Goal: Task Accomplishment & Management: Complete application form

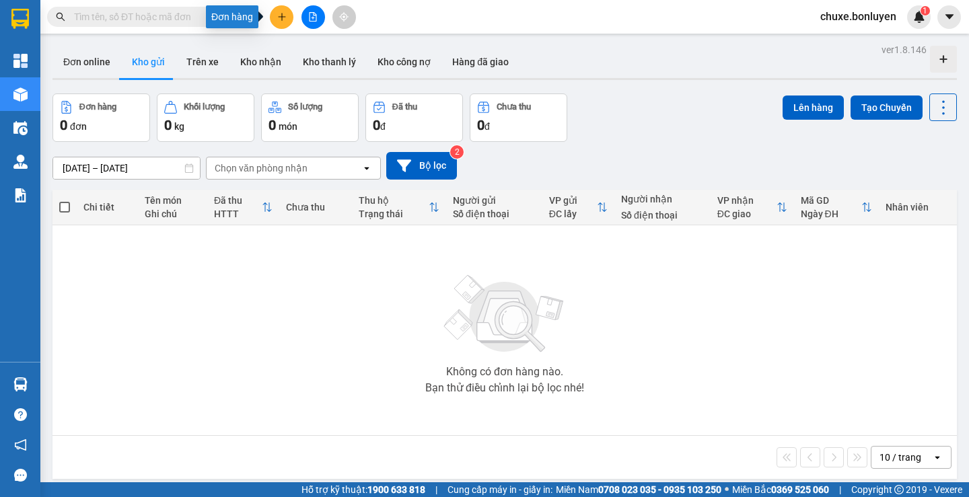
click at [288, 20] on button at bounding box center [282, 17] width 24 height 24
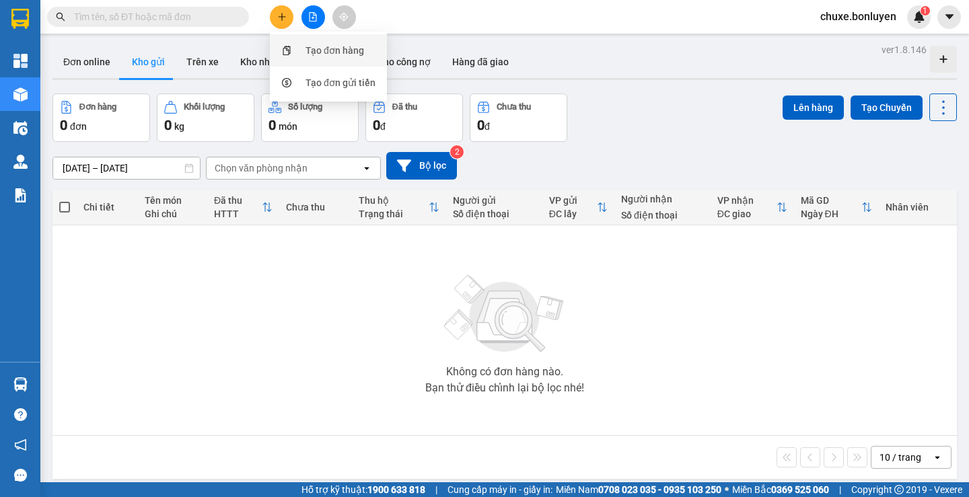
click at [312, 54] on div "Tạo đơn hàng" at bounding box center [334, 50] width 59 height 15
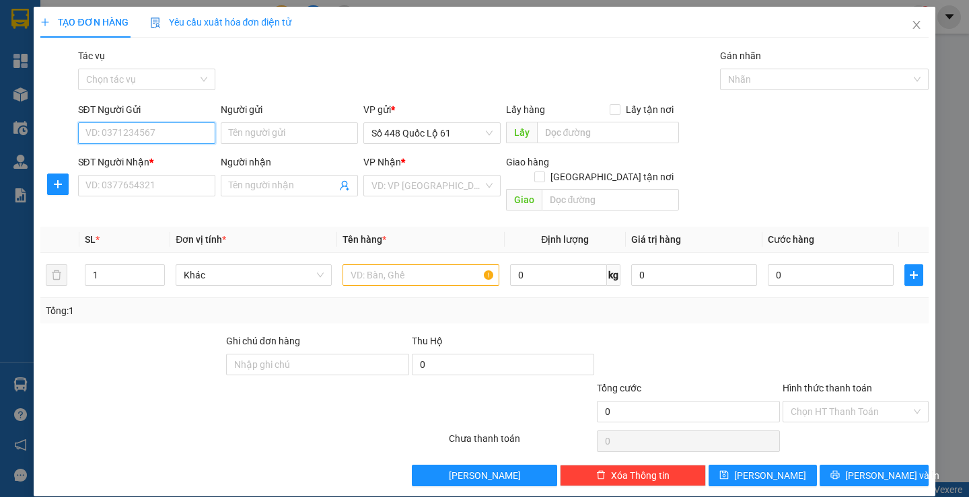
click at [167, 131] on input "SĐT Người Gửi" at bounding box center [146, 133] width 137 height 22
click at [176, 180] on input "SĐT Người Nhận *" at bounding box center [146, 186] width 137 height 22
click at [162, 135] on input "SĐT Người Gửi" at bounding box center [146, 133] width 137 height 22
click at [177, 184] on input "SĐT Người Nhận *" at bounding box center [146, 186] width 137 height 22
click at [184, 188] on input "SĐT Người Nhận *" at bounding box center [146, 186] width 137 height 22
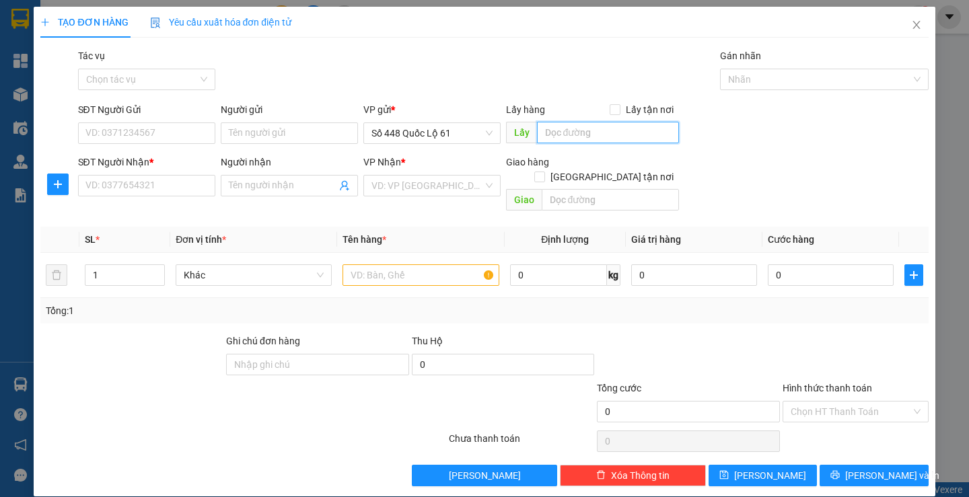
click at [597, 128] on input "text" at bounding box center [608, 133] width 142 height 22
click at [421, 178] on input "search" at bounding box center [427, 186] width 112 height 20
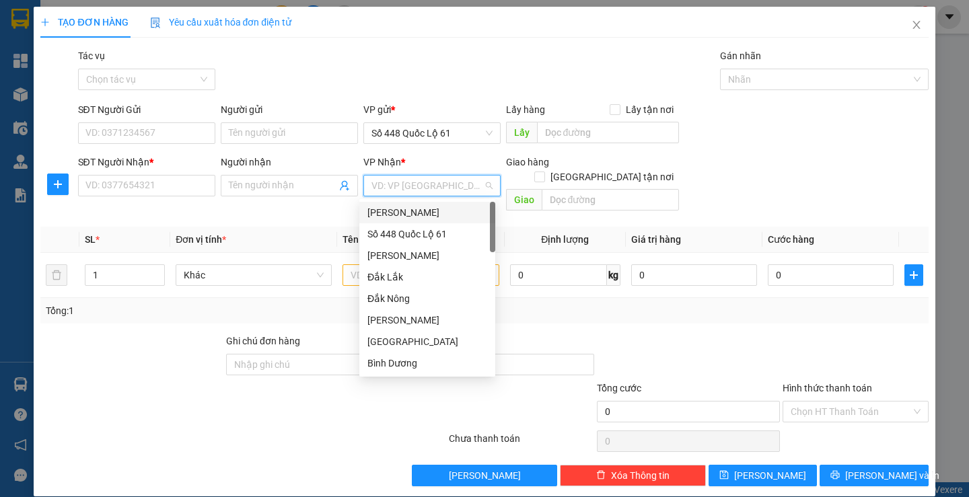
click at [418, 217] on div "[PERSON_NAME]" at bounding box center [427, 212] width 120 height 15
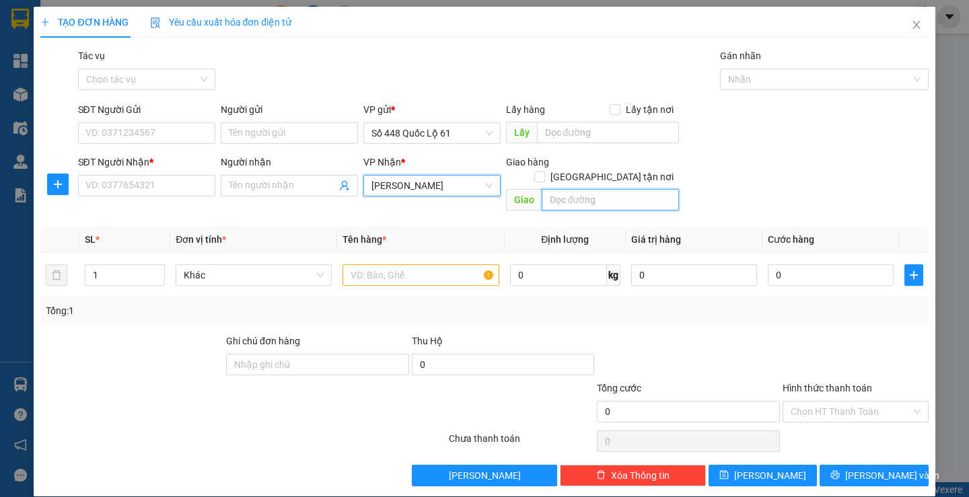
click at [574, 189] on input "text" at bounding box center [609, 200] width 137 height 22
click at [543, 172] on input "[GEOGRAPHIC_DATA] tận nơi" at bounding box center [538, 176] width 9 height 9
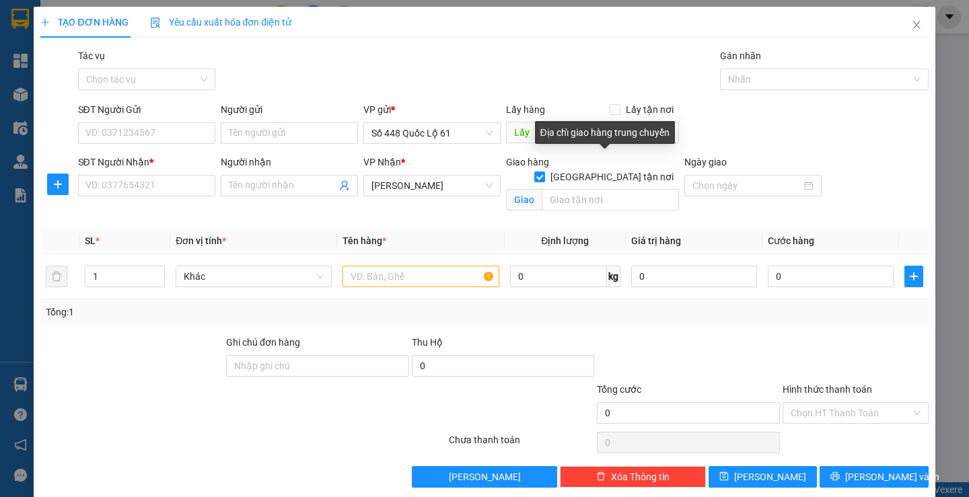
click at [543, 172] on input "[GEOGRAPHIC_DATA] tận nơi" at bounding box center [538, 176] width 9 height 9
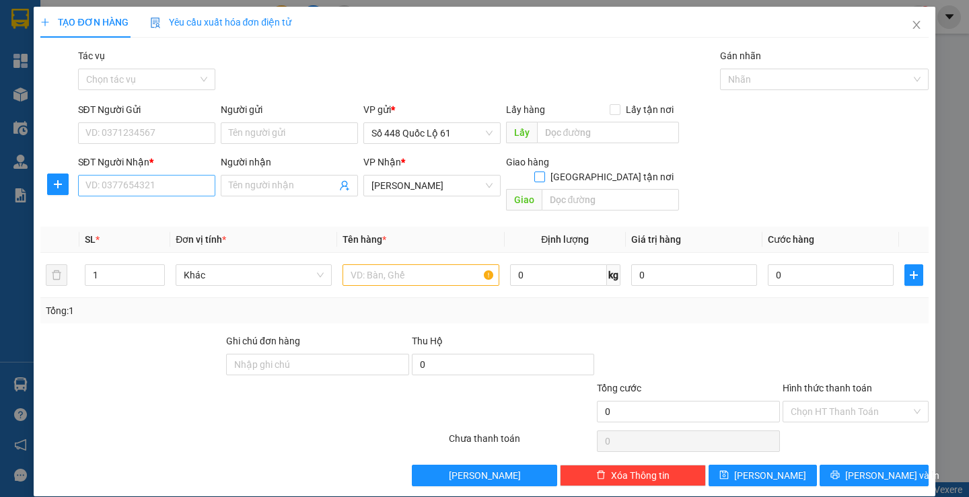
drag, startPoint x: 423, startPoint y: 183, endPoint x: 151, endPoint y: 182, distance: 271.7
click at [151, 182] on div "SĐT Người Nhận * VD: 0377654321 Người nhận Tên người nhận VP Nhận * Lâm Đồng Gi…" at bounding box center [503, 186] width 856 height 62
click at [439, 194] on span "[PERSON_NAME]" at bounding box center [431, 186] width 121 height 20
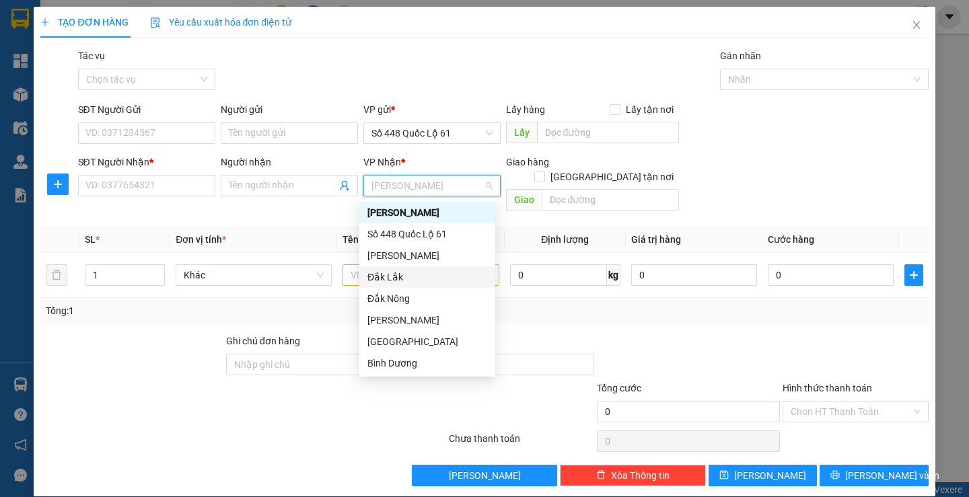
click at [398, 277] on div "Đắk Lắk" at bounding box center [427, 277] width 120 height 15
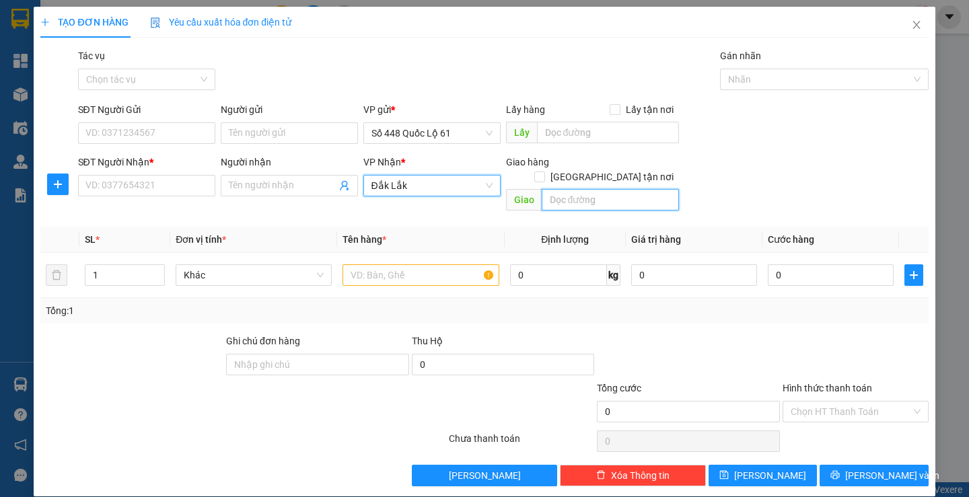
click at [574, 189] on input "text" at bounding box center [609, 200] width 137 height 22
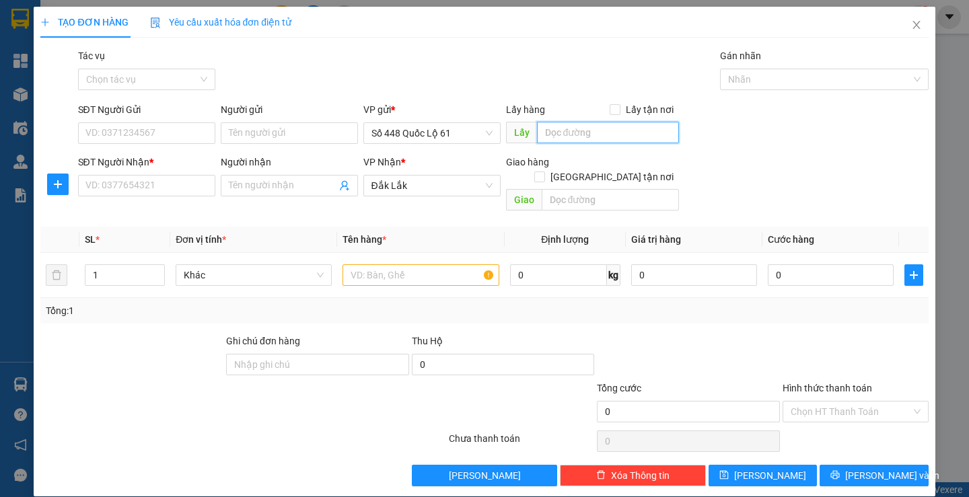
click at [575, 135] on input "text" at bounding box center [608, 133] width 142 height 22
click at [576, 137] on input "text" at bounding box center [608, 133] width 142 height 22
click at [624, 189] on input "text" at bounding box center [609, 200] width 137 height 22
click at [543, 172] on input "[GEOGRAPHIC_DATA] tận nơi" at bounding box center [538, 176] width 9 height 9
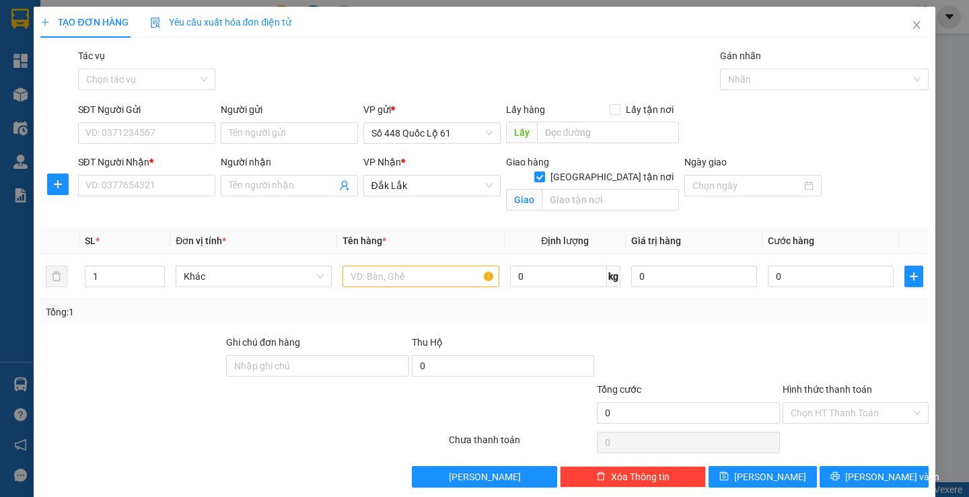
click at [543, 172] on input "[GEOGRAPHIC_DATA] tận nơi" at bounding box center [538, 176] width 9 height 9
checkbox input "false"
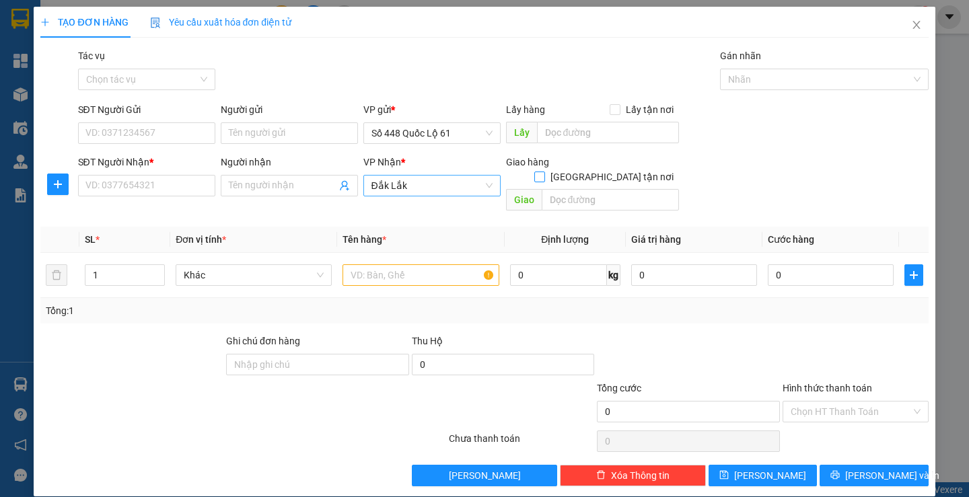
click at [425, 192] on span "Đắk Lắk" at bounding box center [431, 186] width 121 height 20
click at [585, 127] on input "text" at bounding box center [608, 133] width 142 height 22
click at [608, 189] on input "text" at bounding box center [609, 200] width 137 height 22
click at [137, 126] on input "SĐT Người Gửi" at bounding box center [146, 133] width 137 height 22
click at [116, 128] on input "SĐT Người Gửi" at bounding box center [146, 133] width 137 height 22
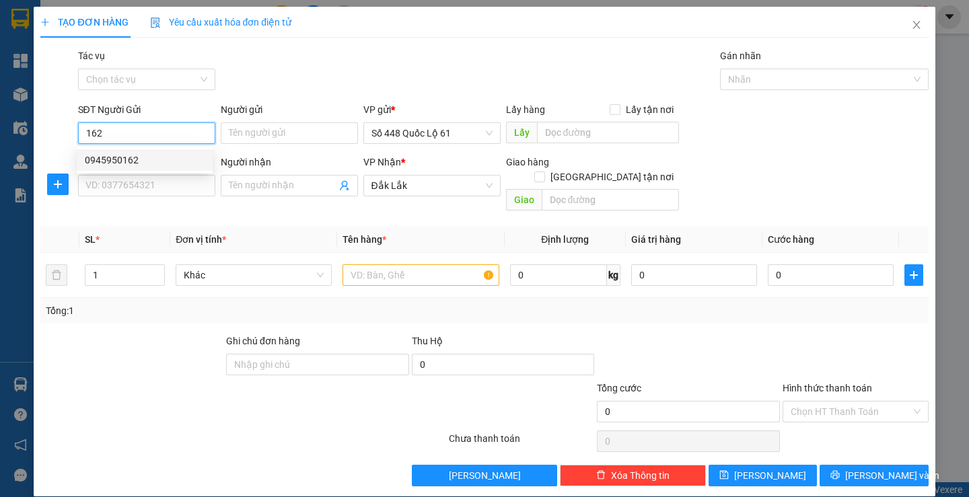
click at [139, 159] on div "0945950162" at bounding box center [145, 160] width 120 height 15
type input "0945950162"
type input "AN THỚI TRUNG"
type input "300.000"
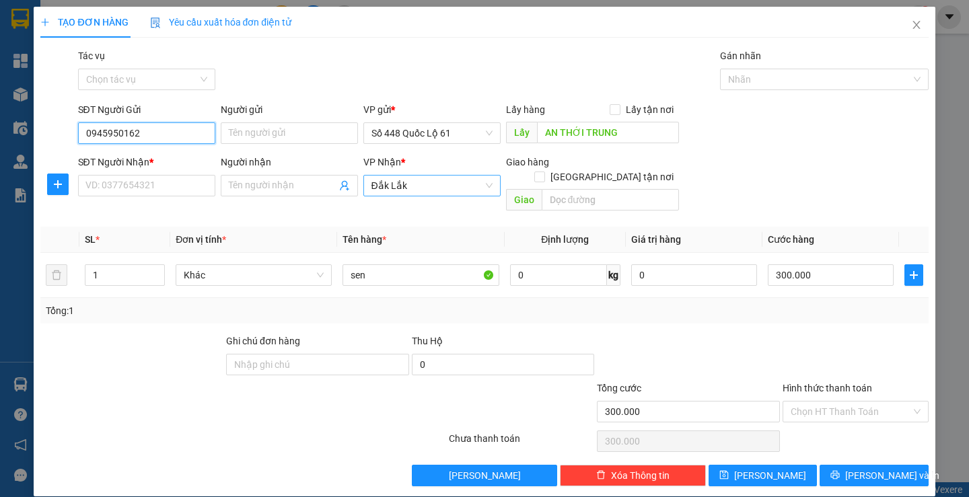
click at [422, 188] on span "Đắk Lắk" at bounding box center [431, 186] width 121 height 20
type input "0945950162"
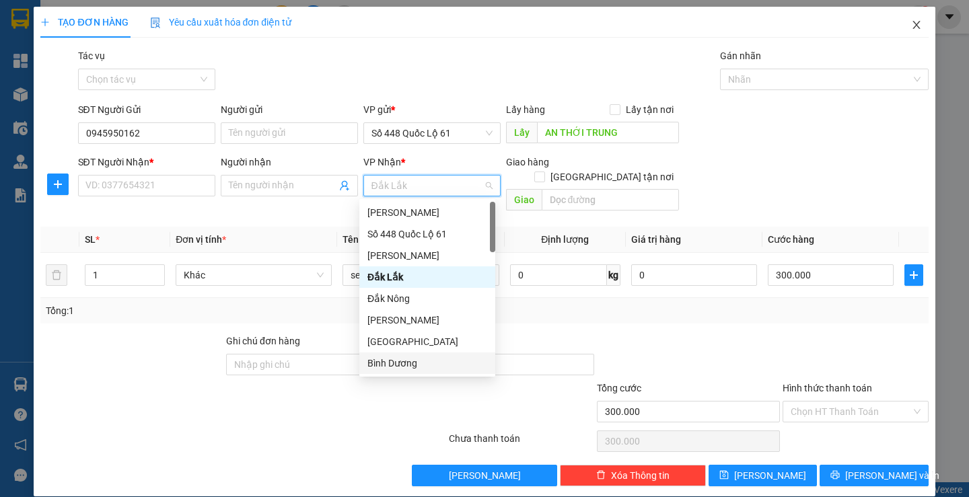
click at [912, 24] on icon "close" at bounding box center [915, 25] width 7 height 8
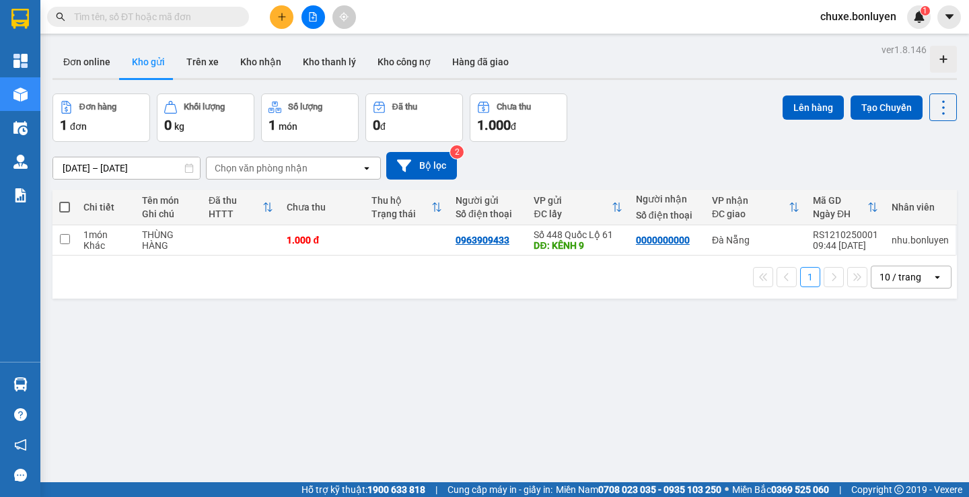
click at [225, 22] on input "text" at bounding box center [153, 16] width 159 height 15
click at [169, 15] on input "text" at bounding box center [153, 16] width 159 height 15
click at [126, 22] on input "text" at bounding box center [153, 16] width 159 height 15
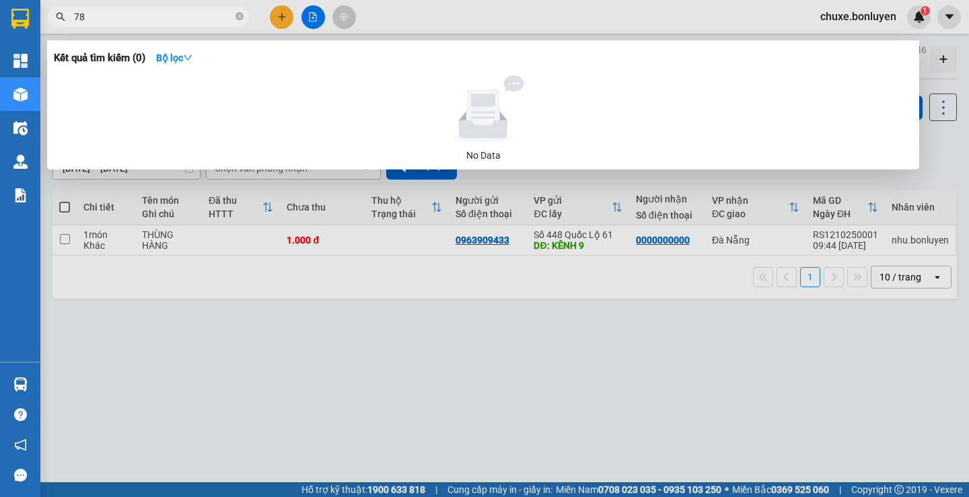
type input "789"
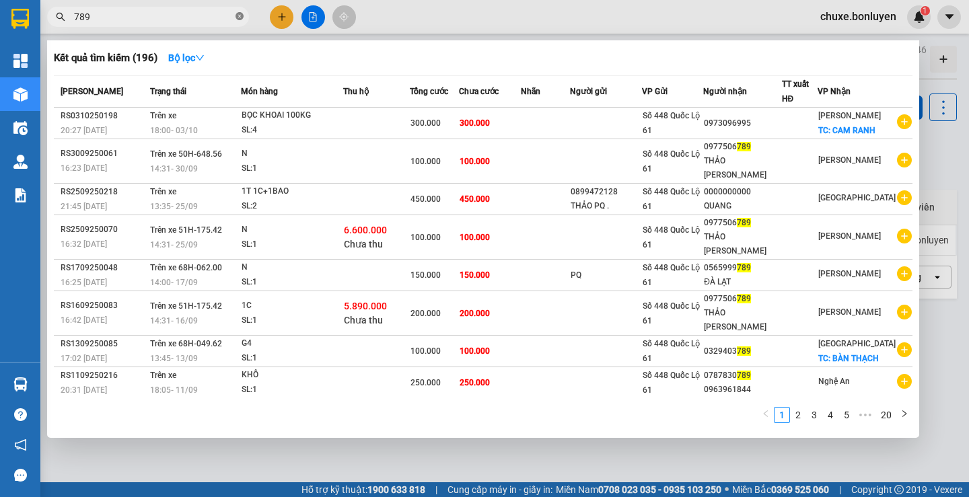
click at [239, 20] on icon "close-circle" at bounding box center [239, 16] width 8 height 8
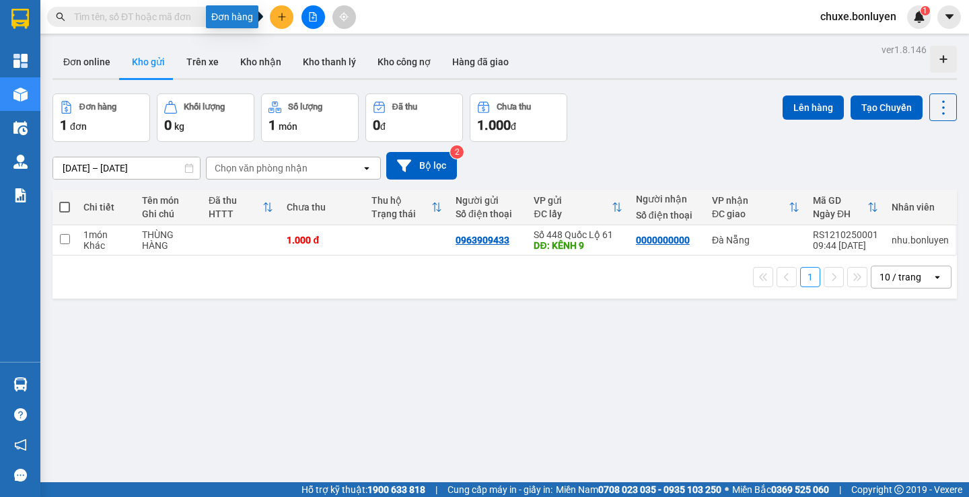
click at [271, 15] on button at bounding box center [282, 17] width 24 height 24
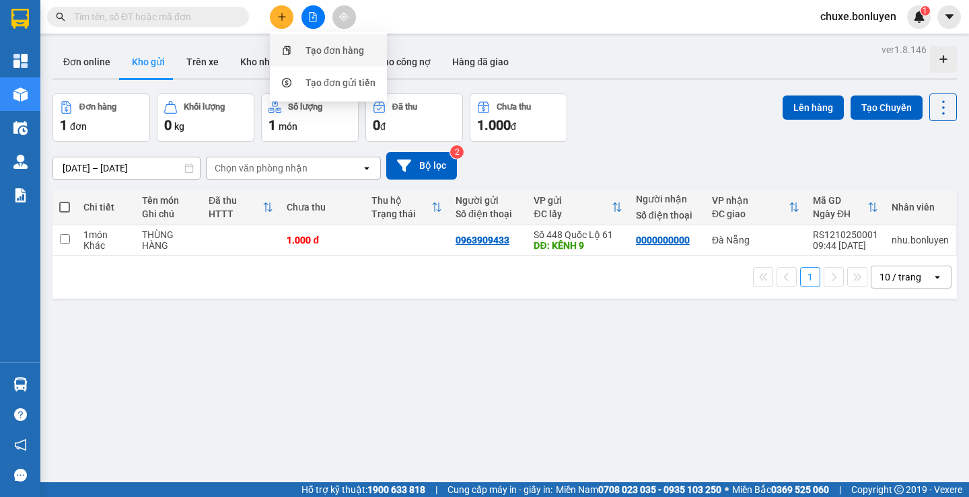
click at [346, 58] on div "Tạo đơn hàng" at bounding box center [328, 51] width 101 height 26
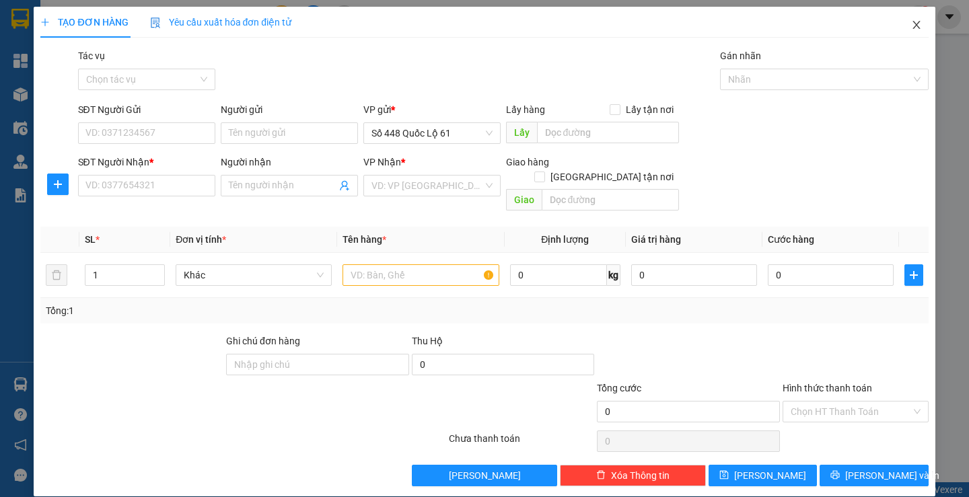
click at [899, 24] on span "Close" at bounding box center [916, 26] width 38 height 38
